Goal: Information Seeking & Learning: Learn about a topic

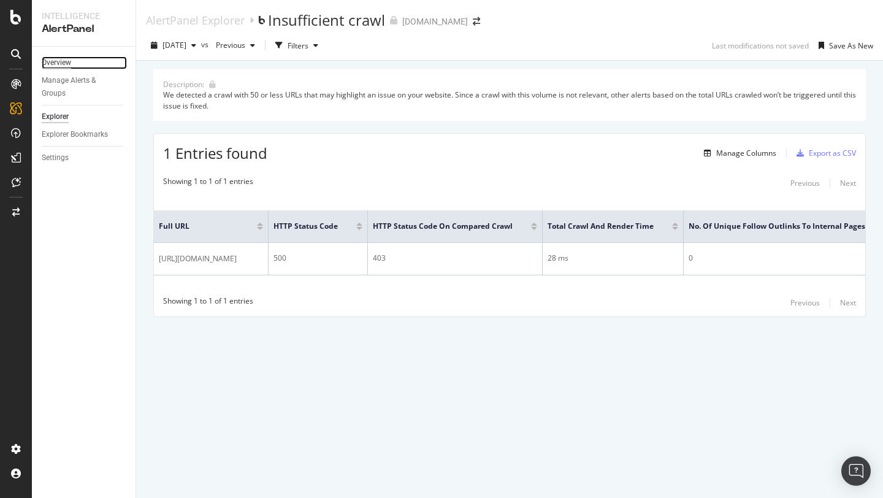
click at [50, 63] on div "Overview" at bounding box center [56, 62] width 29 height 13
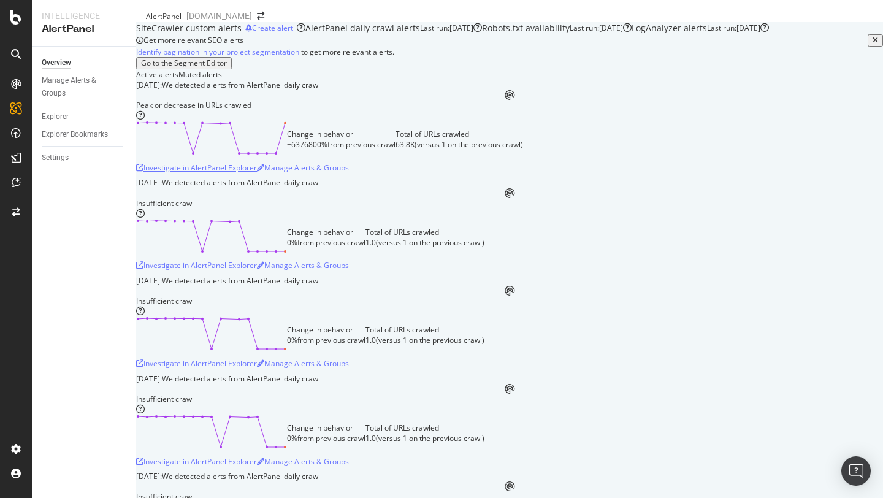
click at [257, 173] on div "Investigate in AlertPanel Explorer" at bounding box center [196, 167] width 121 height 10
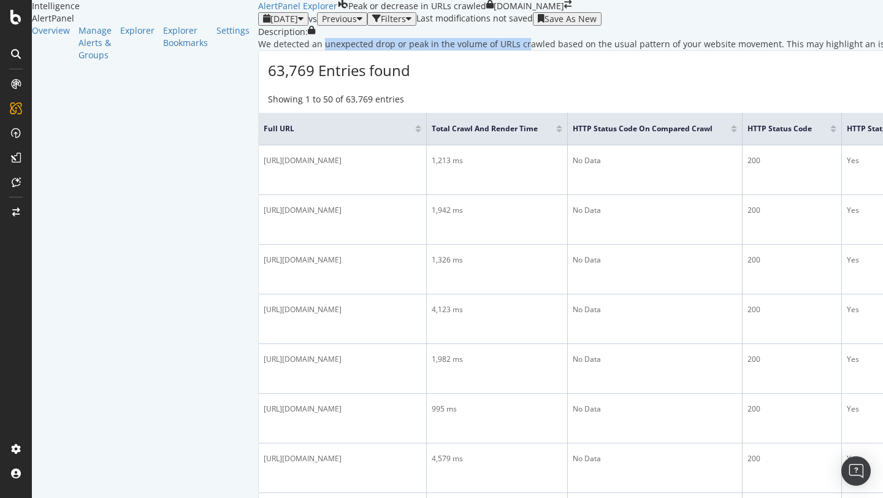
drag, startPoint x: 218, startPoint y: 97, endPoint x: 390, endPoint y: 89, distance: 172.4
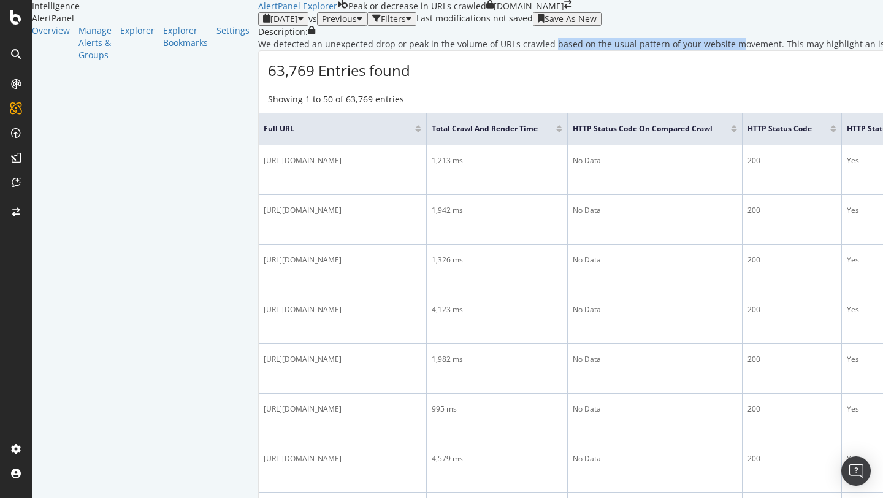
drag, startPoint x: 412, startPoint y: 95, endPoint x: 568, endPoint y: 96, distance: 155.1
drag, startPoint x: 568, startPoint y: 96, endPoint x: 779, endPoint y: 99, distance: 211.5
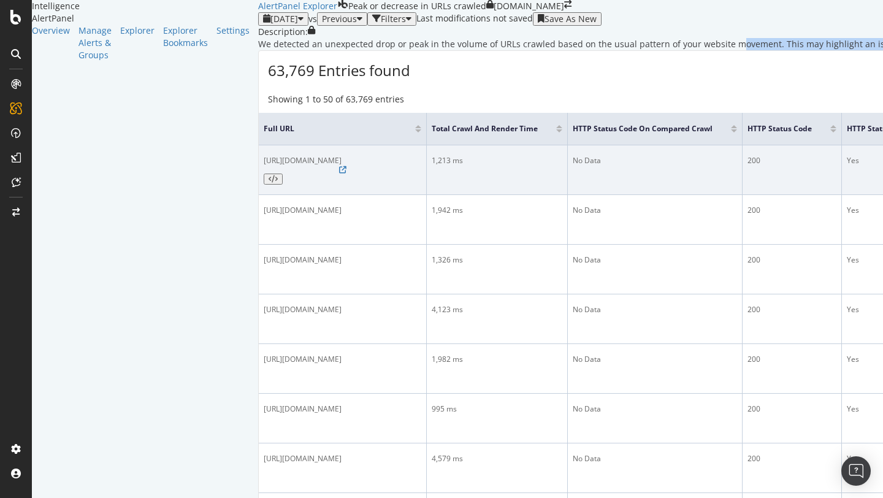
scroll to position [217, 0]
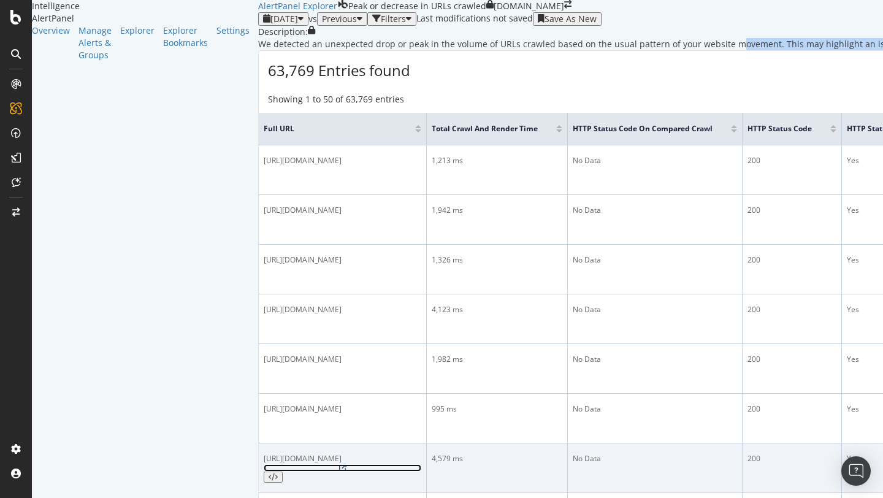
click at [346, 464] on icon at bounding box center [342, 467] width 7 height 7
